Goal: Navigation & Orientation: Find specific page/section

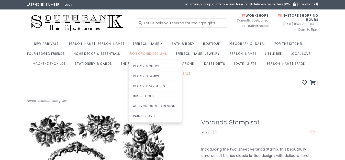
click at [129, 54] on link "Iron Orchid Designs" at bounding box center [149, 55] width 41 height 10
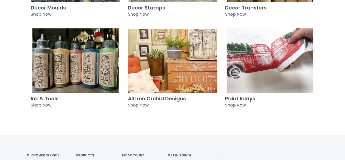
scroll to position [312, 0]
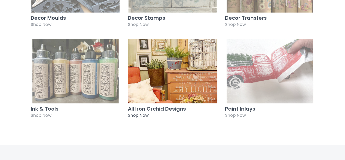
click at [163, 78] on img at bounding box center [172, 71] width 89 height 65
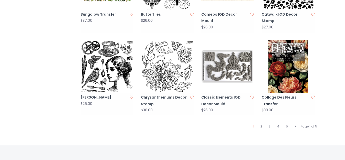
scroll to position [549, 0]
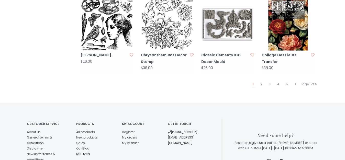
click at [261, 81] on link "2" at bounding box center [261, 84] width 4 height 7
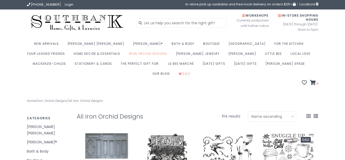
click at [193, 70] on link "Sale" at bounding box center [185, 75] width 14 height 10
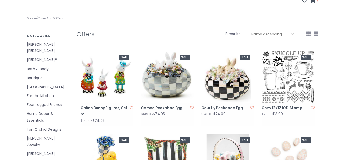
scroll to position [78, 0]
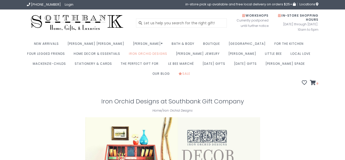
scroll to position [312, 0]
